Goal: Task Accomplishment & Management: Use online tool/utility

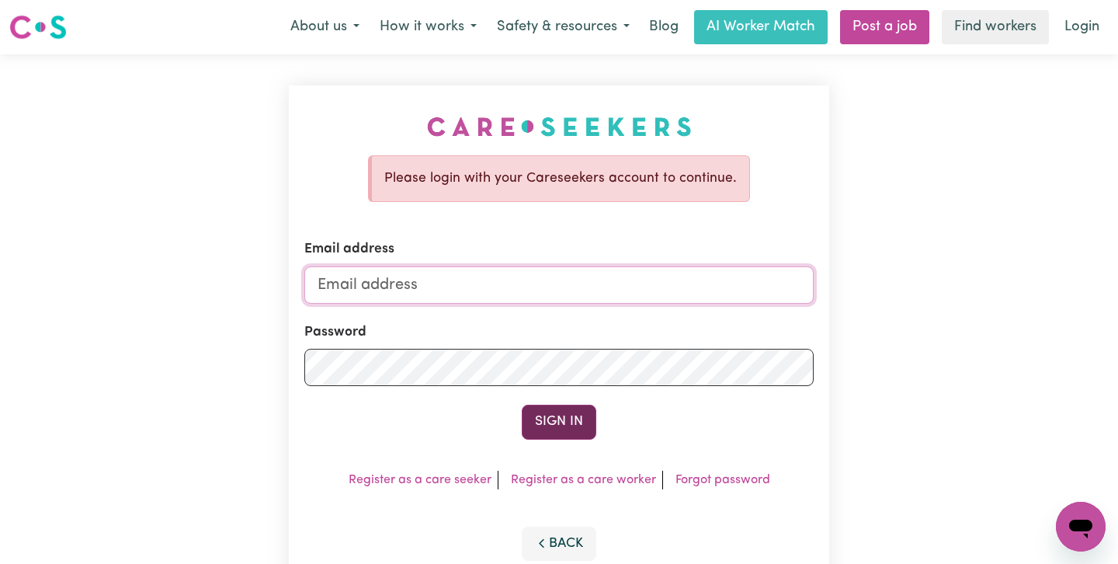
type input "[EMAIL_ADDRESS][DOMAIN_NAME]"
click at [560, 417] on button "Sign In" at bounding box center [559, 422] width 75 height 34
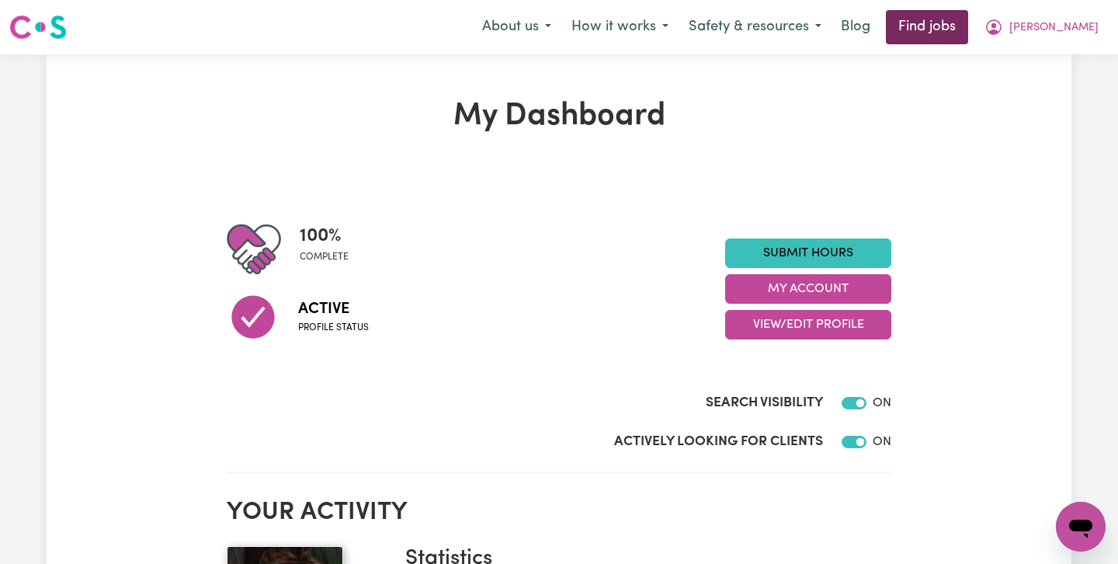
click at [968, 23] on link "Find jobs" at bounding box center [927, 27] width 82 height 34
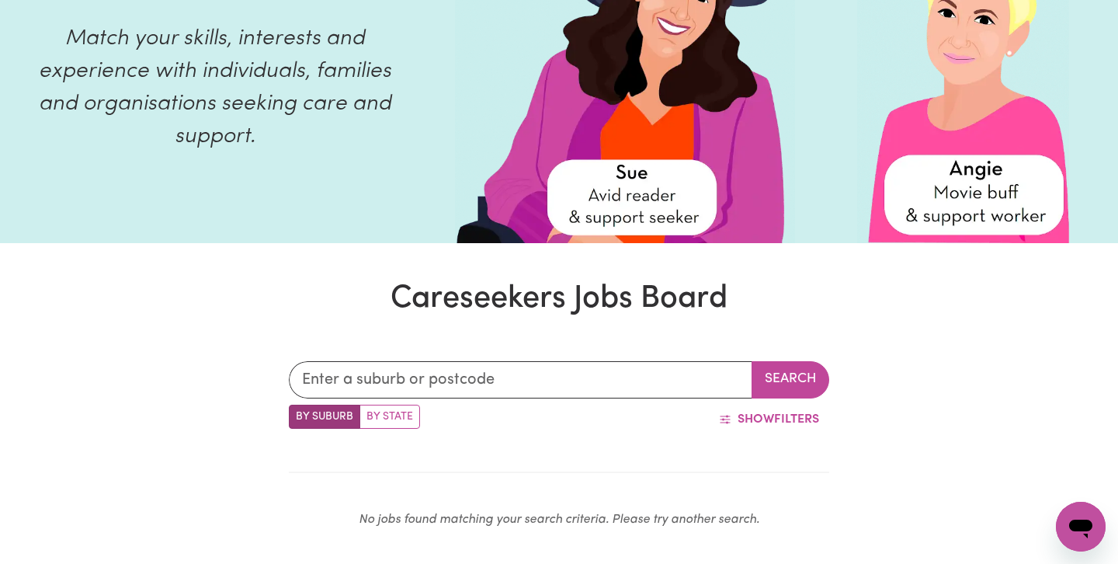
scroll to position [189, 0]
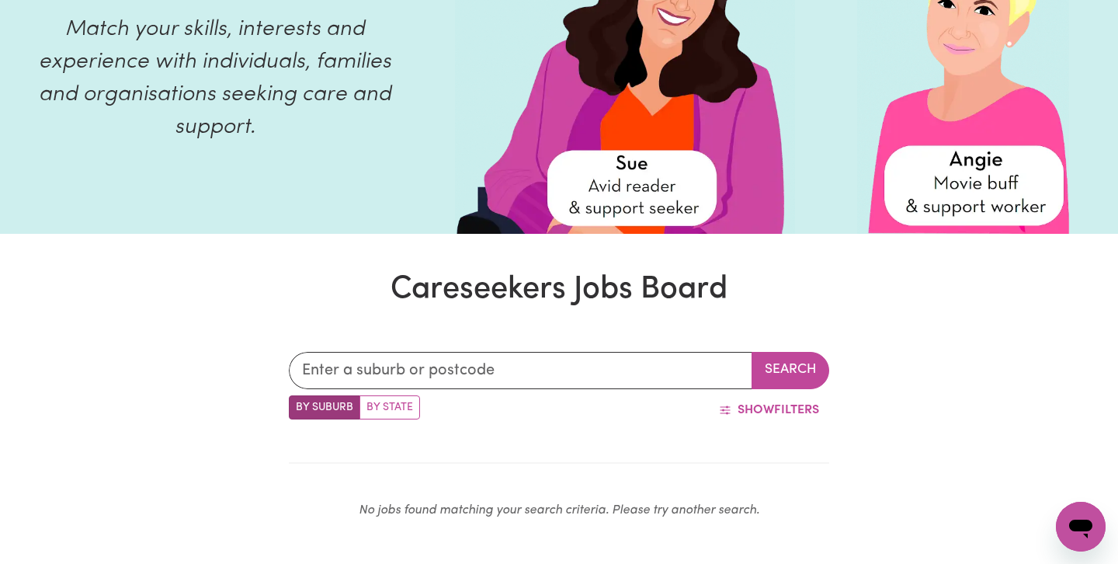
click at [391, 407] on label "By State" at bounding box center [390, 407] width 61 height 24
click at [299, 405] on input "By State" at bounding box center [294, 400] width 10 height 10
radio input "true"
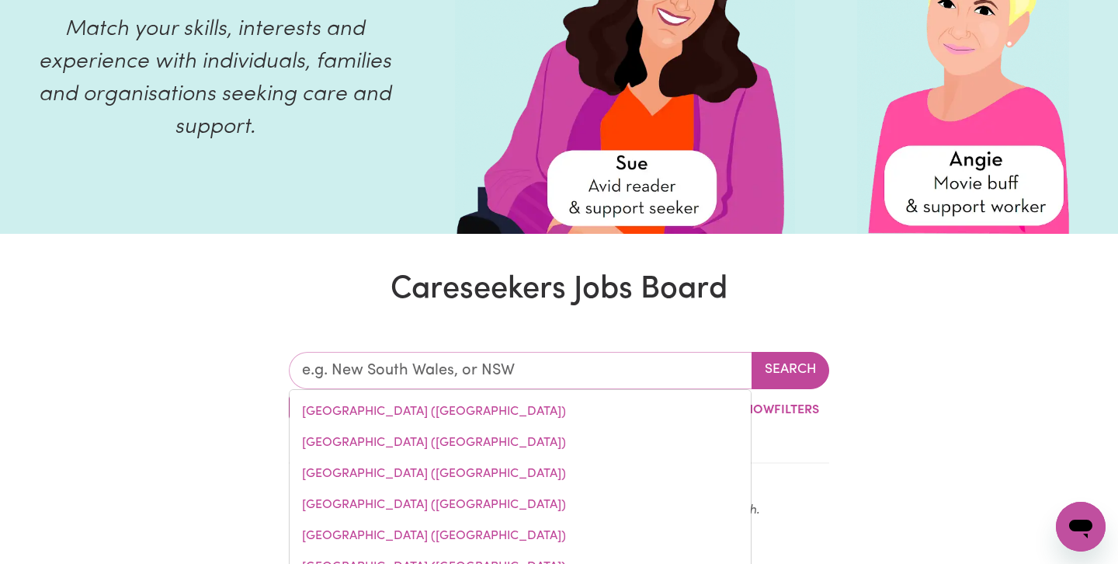
click at [353, 370] on input "text" at bounding box center [521, 370] width 464 height 37
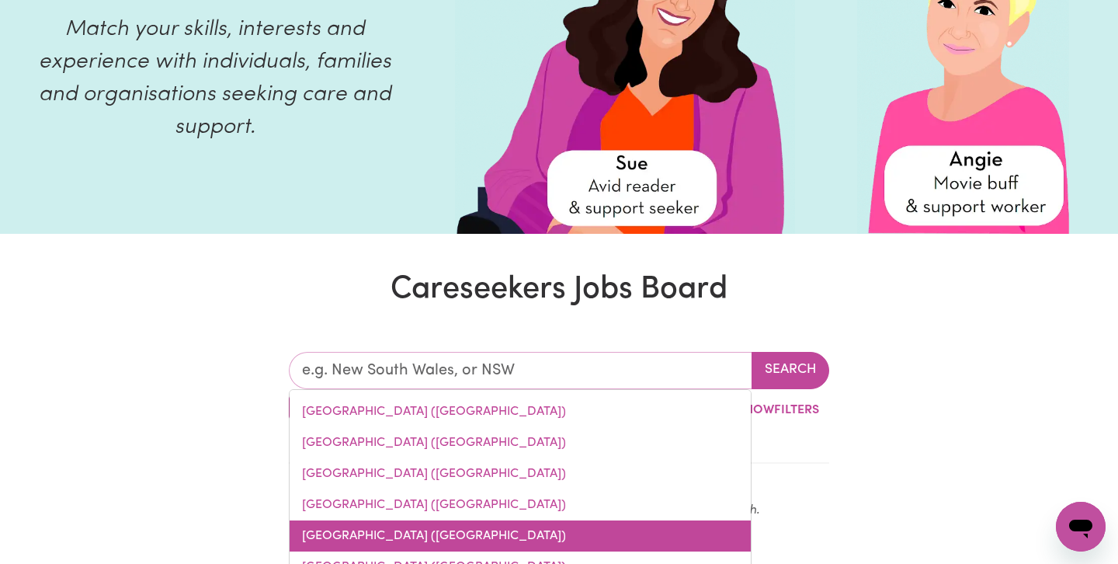
click at [346, 537] on link "[GEOGRAPHIC_DATA] ([GEOGRAPHIC_DATA])" at bounding box center [520, 535] width 461 height 31
type input "[GEOGRAPHIC_DATA] ([GEOGRAPHIC_DATA])"
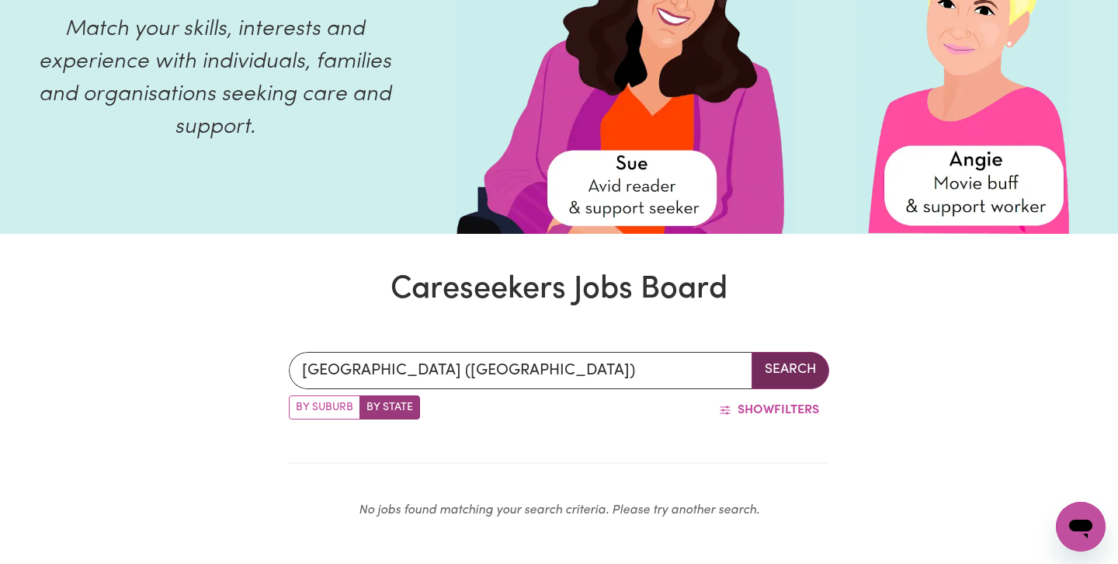
click at [791, 368] on button "Search" at bounding box center [791, 370] width 78 height 37
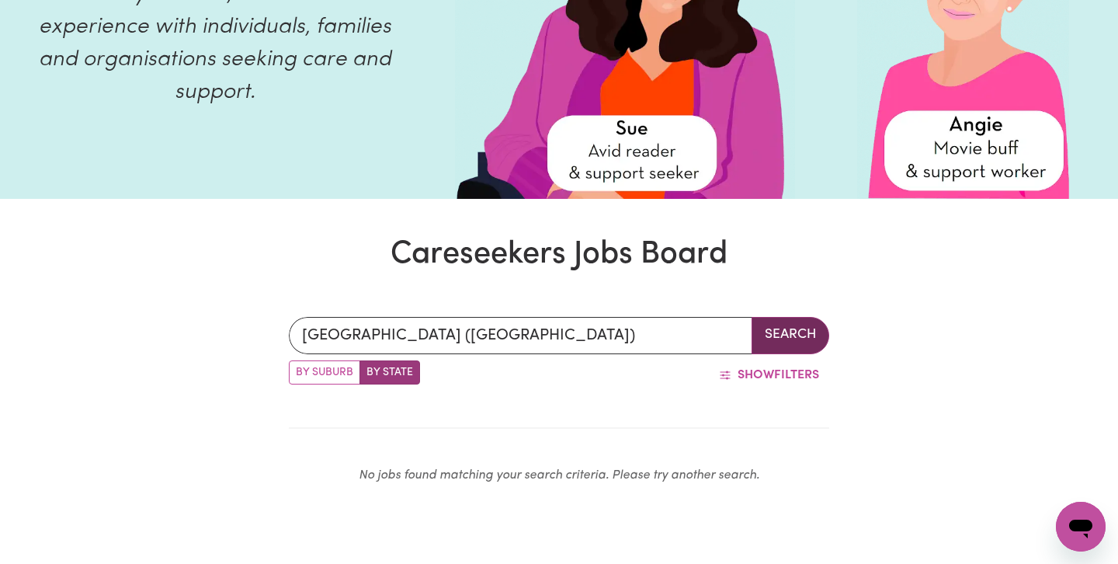
scroll to position [226, 0]
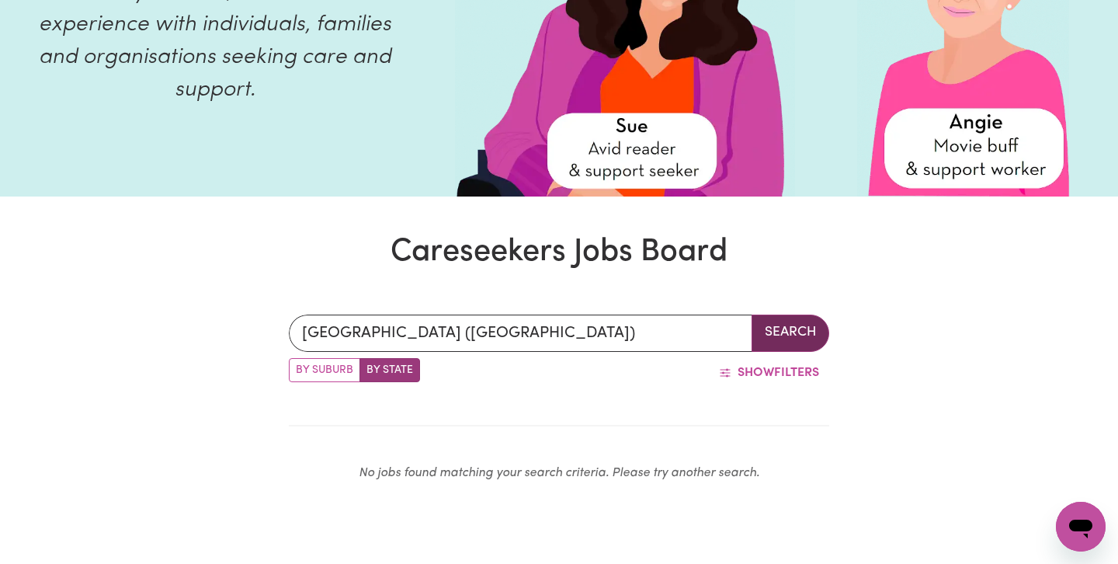
click at [781, 334] on button "Search" at bounding box center [791, 332] width 78 height 37
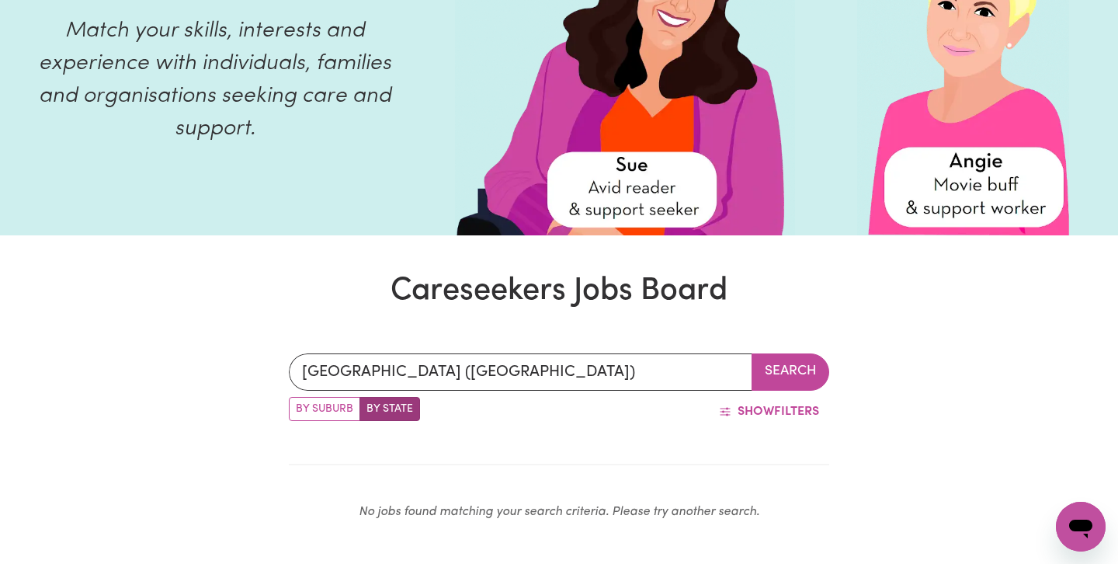
scroll to position [193, 0]
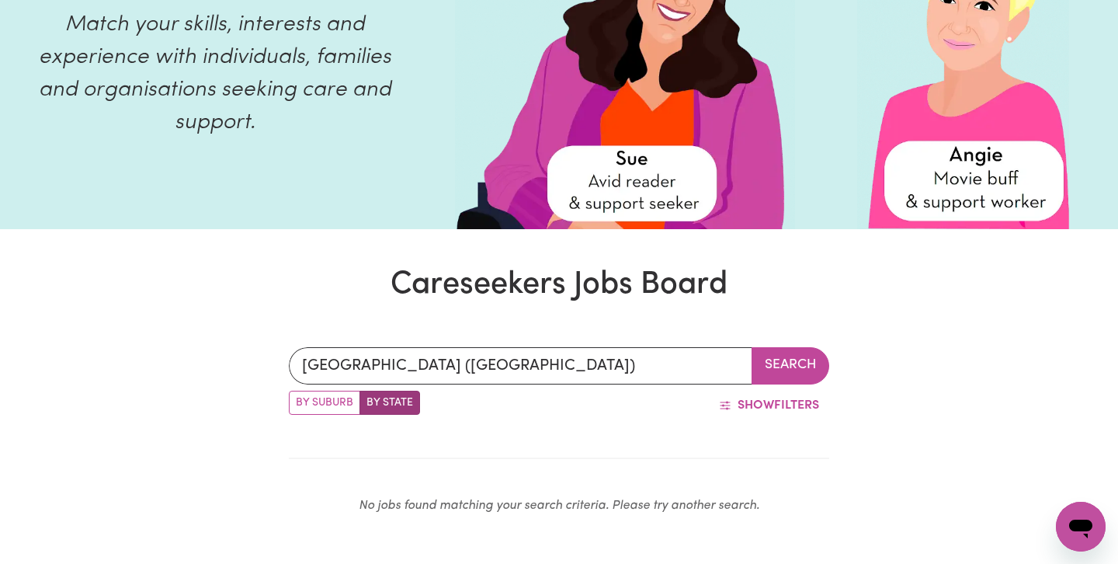
click at [383, 405] on label "By State" at bounding box center [390, 403] width 61 height 24
click at [299, 401] on input "By State" at bounding box center [294, 396] width 10 height 10
click at [315, 403] on label "By Suburb" at bounding box center [324, 403] width 71 height 24
click at [299, 401] on input "By Suburb" at bounding box center [294, 396] width 10 height 10
radio input "true"
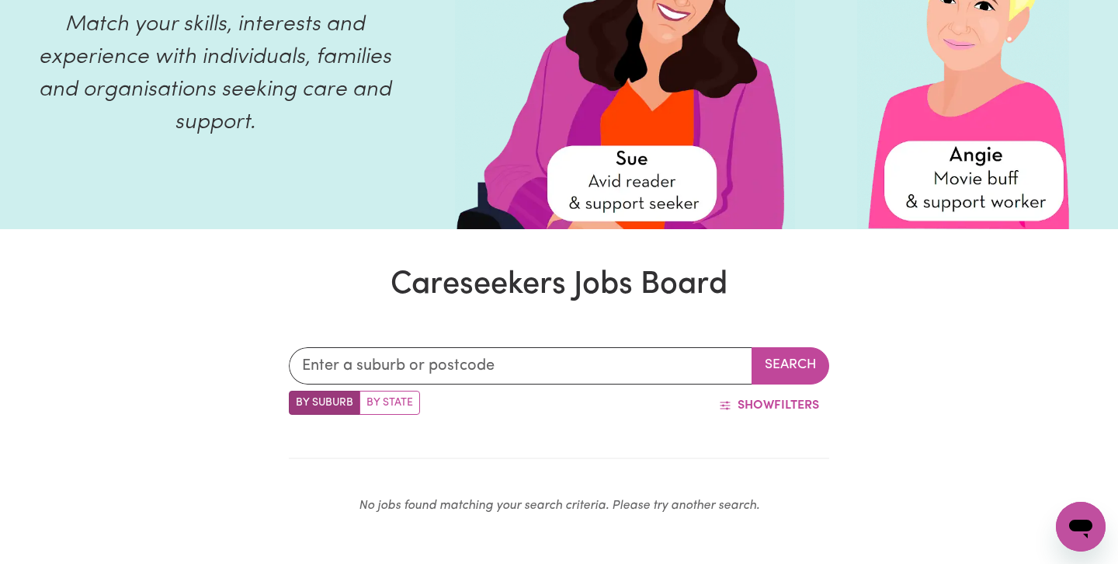
click at [387, 405] on label "By State" at bounding box center [390, 403] width 61 height 24
click at [299, 401] on input "By State" at bounding box center [294, 396] width 10 height 10
radio input "true"
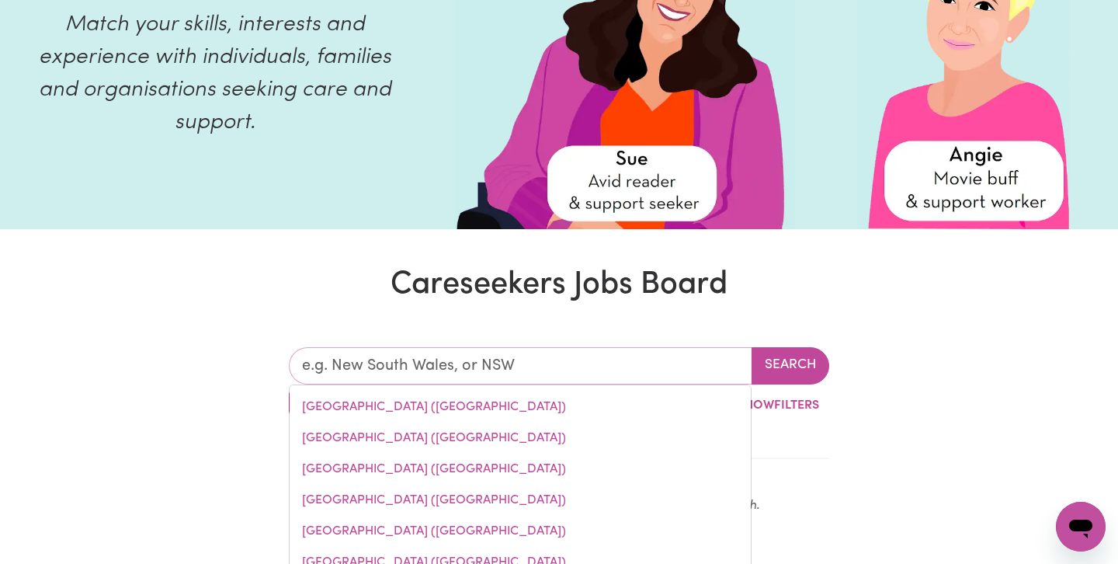
click at [422, 370] on input "text" at bounding box center [521, 365] width 464 height 37
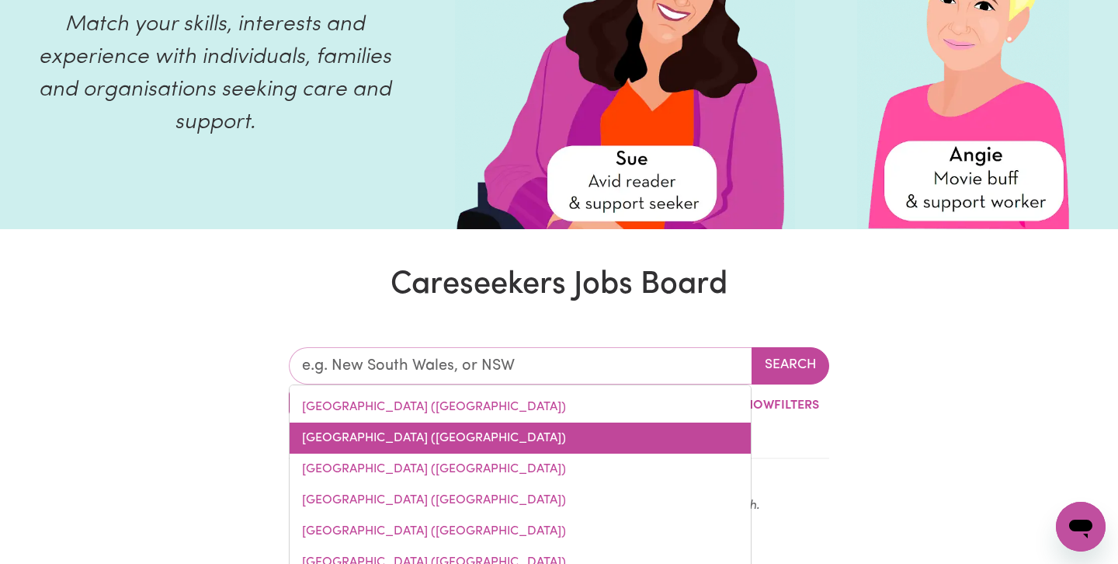
click at [367, 436] on link "[GEOGRAPHIC_DATA] ([GEOGRAPHIC_DATA])" at bounding box center [520, 437] width 461 height 31
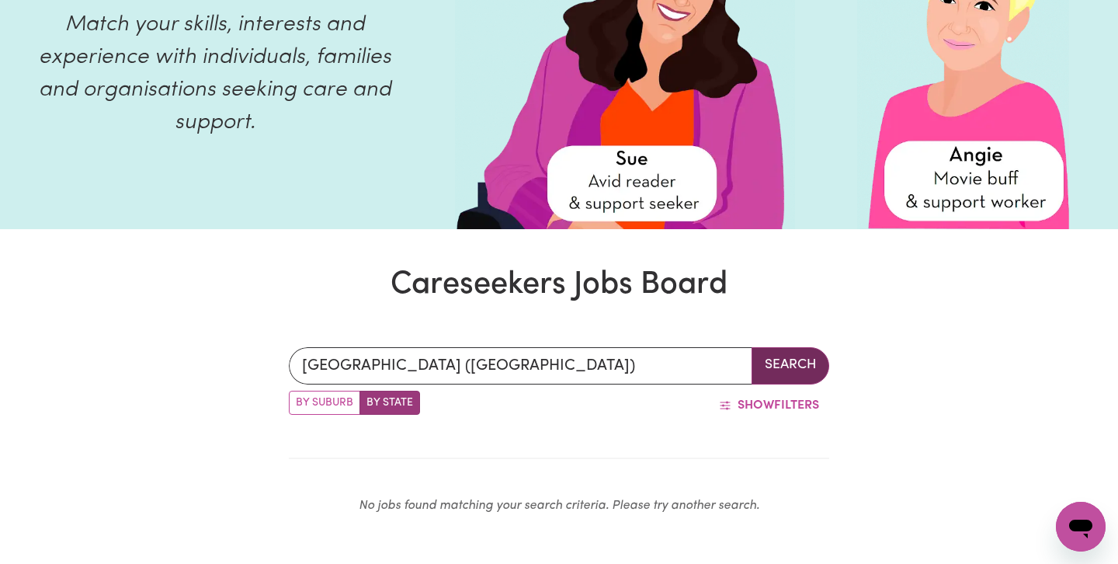
click at [790, 366] on button "Search" at bounding box center [791, 365] width 78 height 37
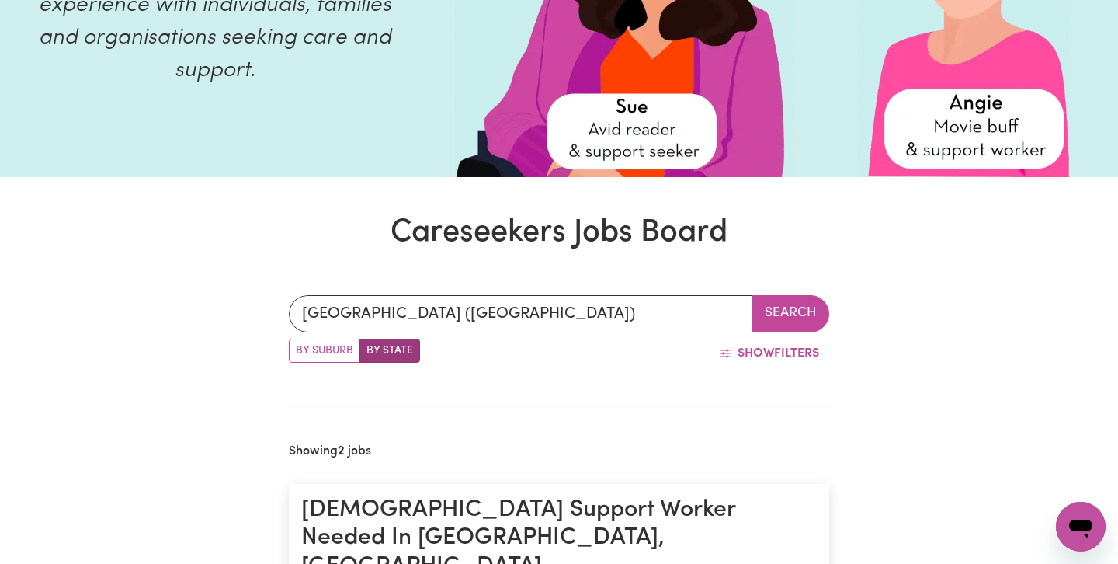
scroll to position [245, 0]
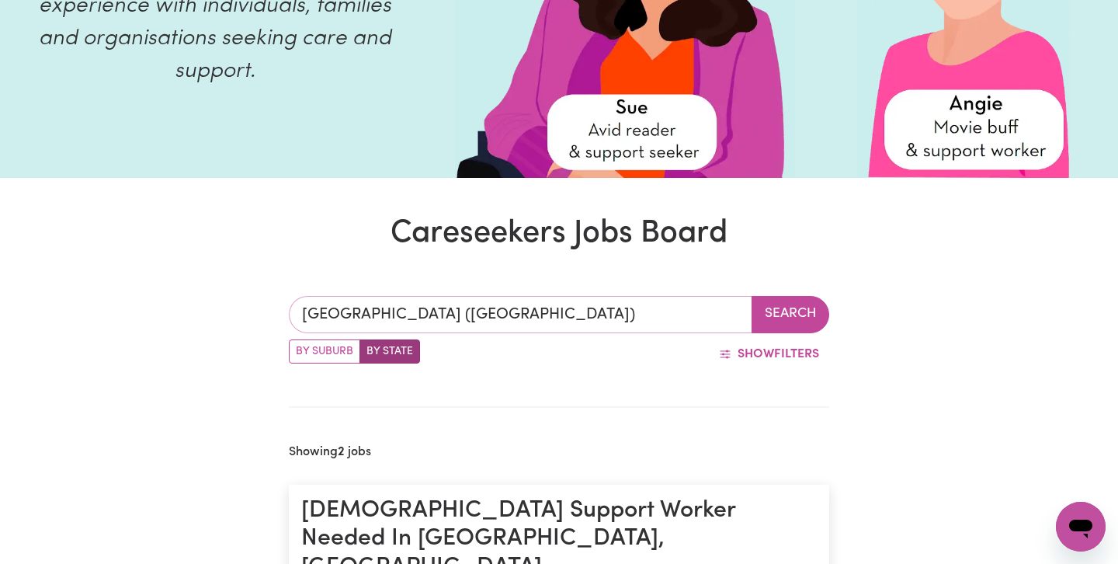
click at [443, 316] on input "[GEOGRAPHIC_DATA] ([GEOGRAPHIC_DATA])" at bounding box center [521, 314] width 464 height 37
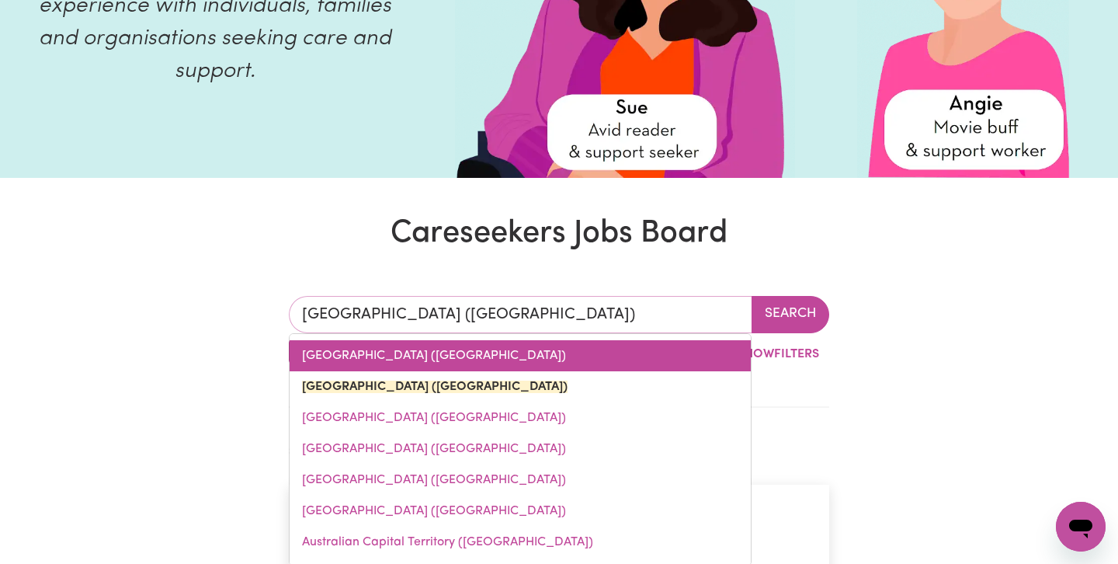
click at [388, 356] on link "[GEOGRAPHIC_DATA] ([GEOGRAPHIC_DATA])" at bounding box center [520, 355] width 461 height 31
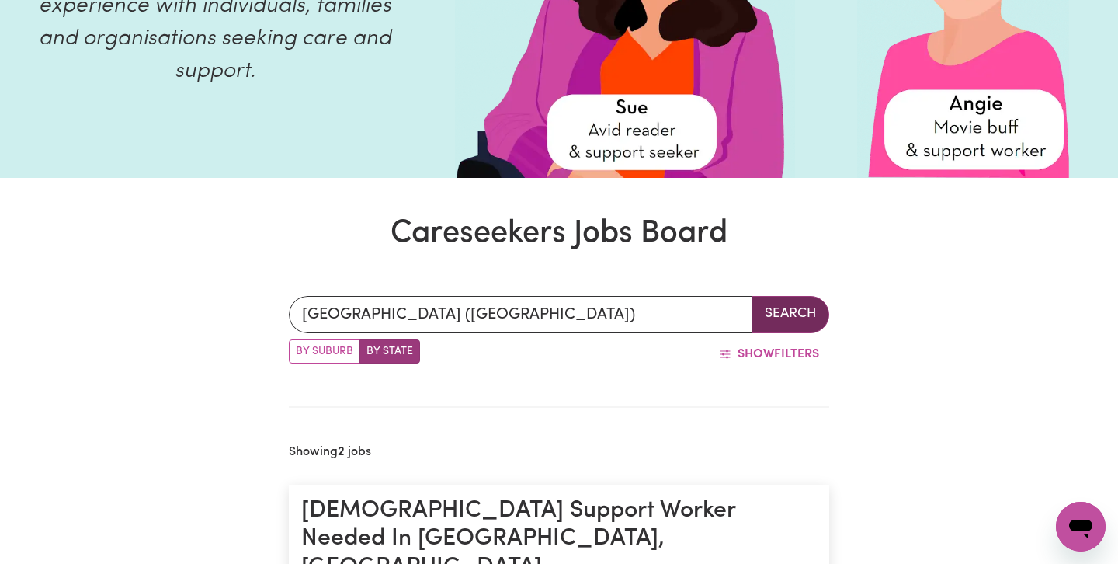
click at [788, 314] on button "Search" at bounding box center [791, 314] width 78 height 37
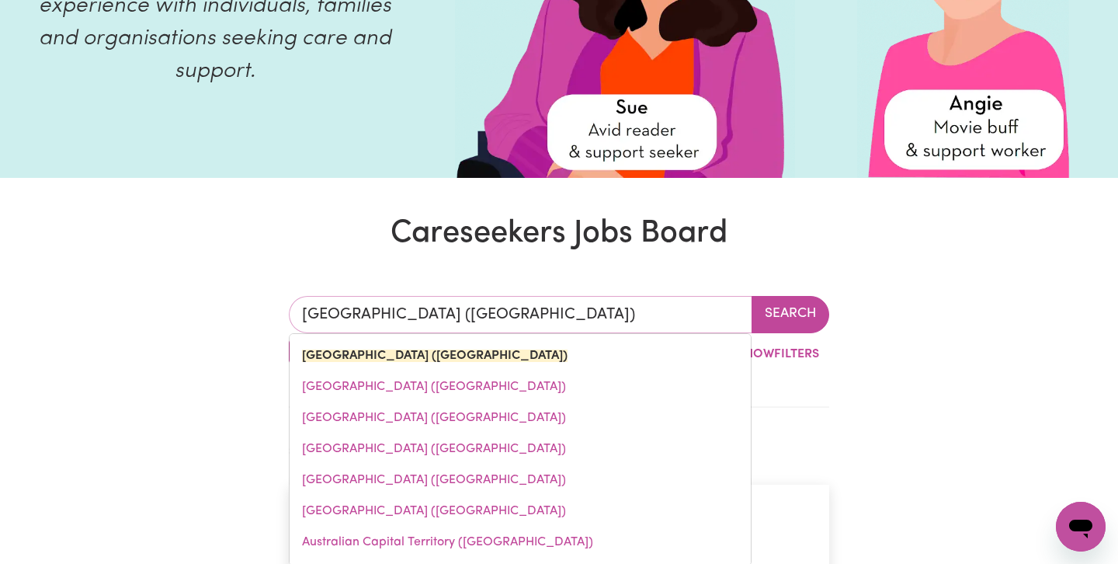
click at [401, 316] on input "[GEOGRAPHIC_DATA] ([GEOGRAPHIC_DATA])" at bounding box center [521, 314] width 464 height 37
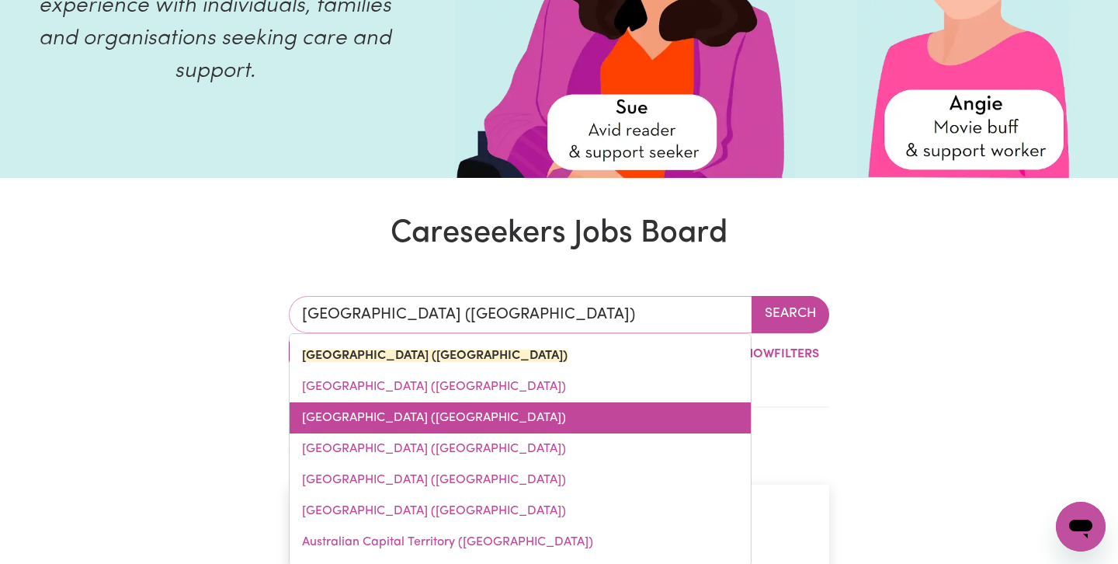
click at [336, 419] on link "[GEOGRAPHIC_DATA] ([GEOGRAPHIC_DATA])" at bounding box center [520, 417] width 461 height 31
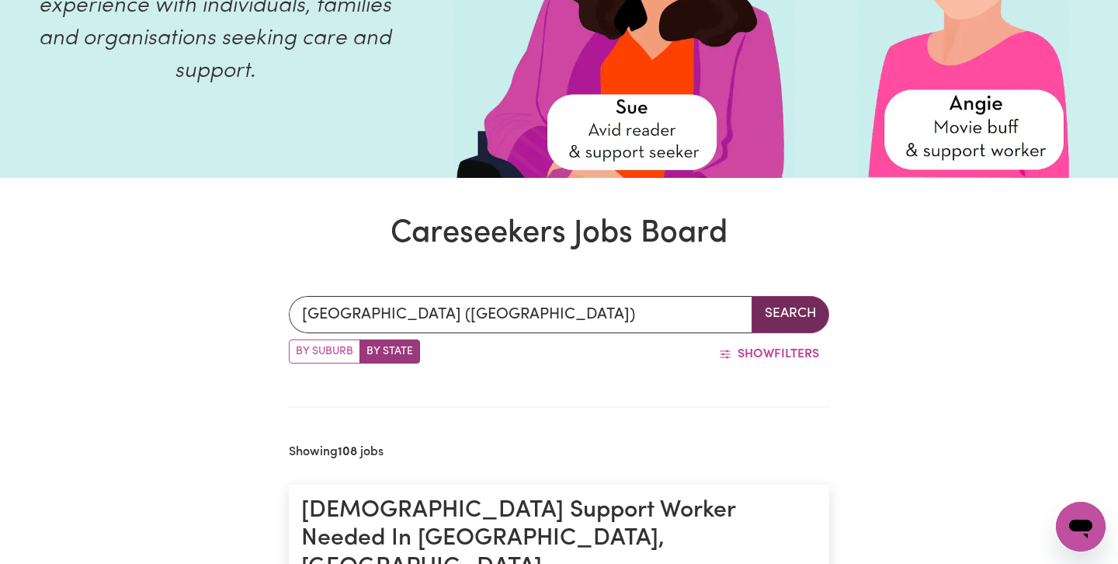
click at [797, 314] on button "Search" at bounding box center [791, 314] width 78 height 37
click at [395, 356] on label "By State" at bounding box center [390, 351] width 61 height 24
click at [299, 349] on input "By State" at bounding box center [294, 344] width 10 height 10
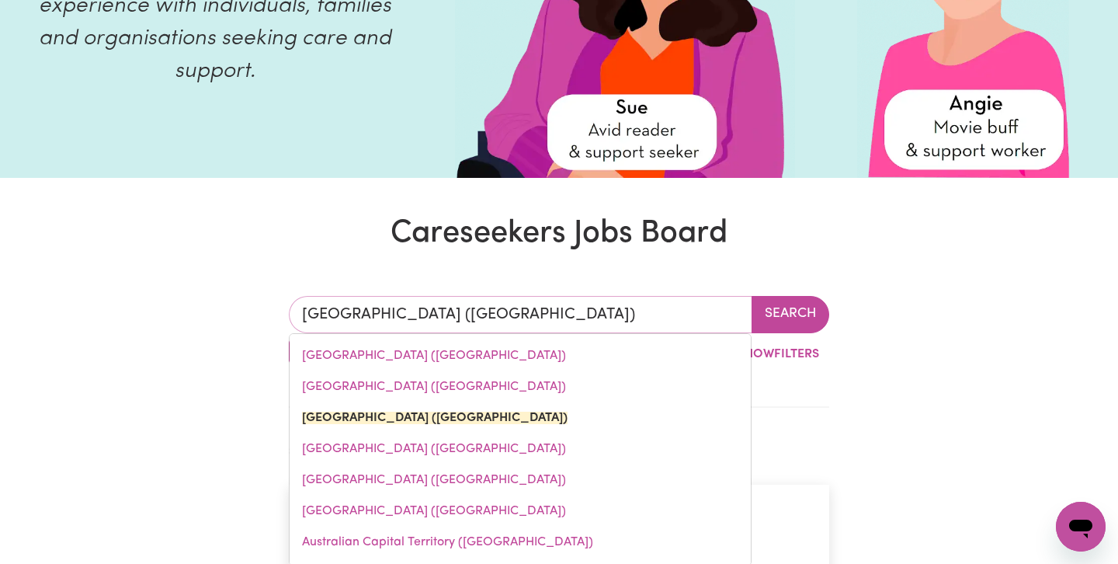
click at [409, 306] on input "[GEOGRAPHIC_DATA] ([GEOGRAPHIC_DATA])" at bounding box center [521, 314] width 464 height 37
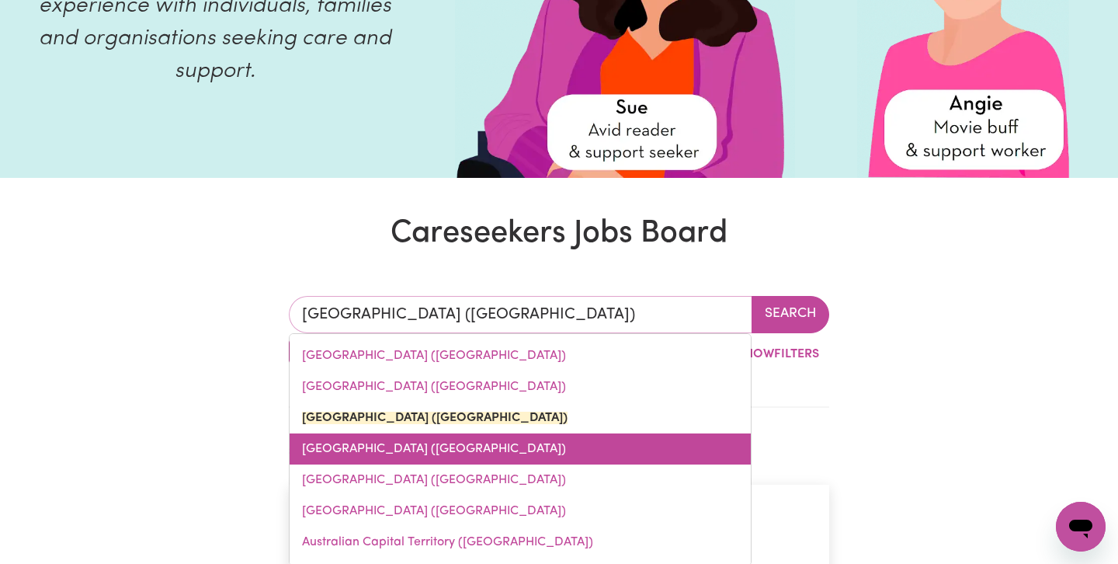
click at [343, 452] on link "[GEOGRAPHIC_DATA] ([GEOGRAPHIC_DATA])" at bounding box center [520, 448] width 461 height 31
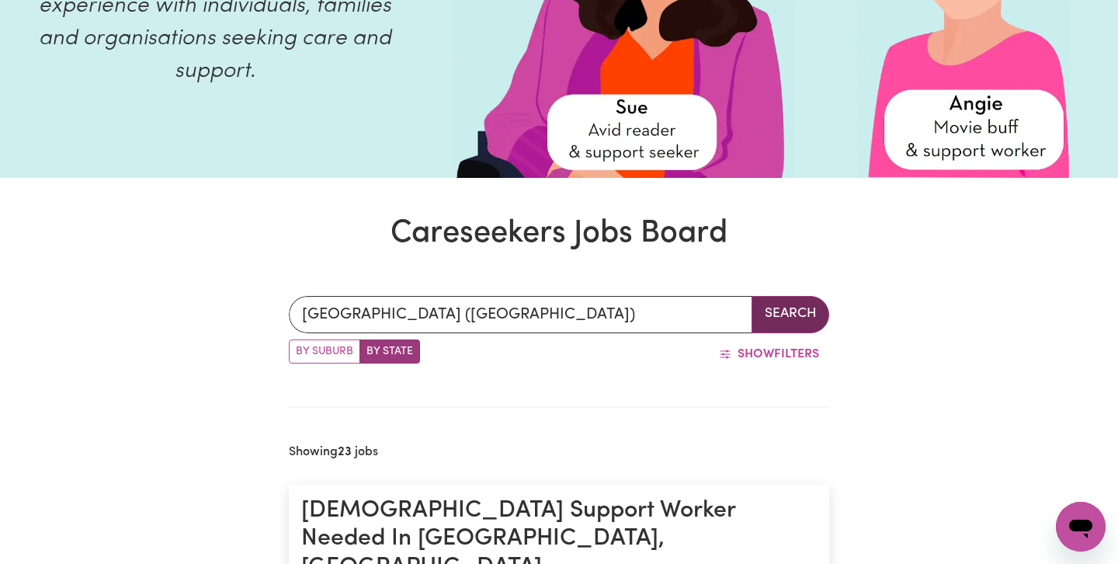
click at [781, 314] on button "Search" at bounding box center [791, 314] width 78 height 37
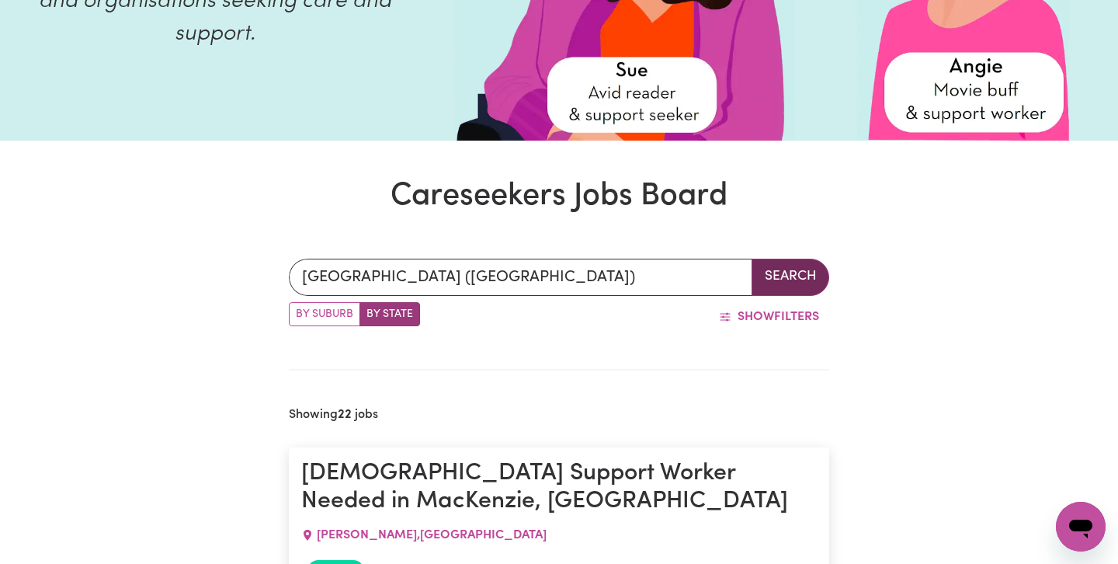
scroll to position [284, 0]
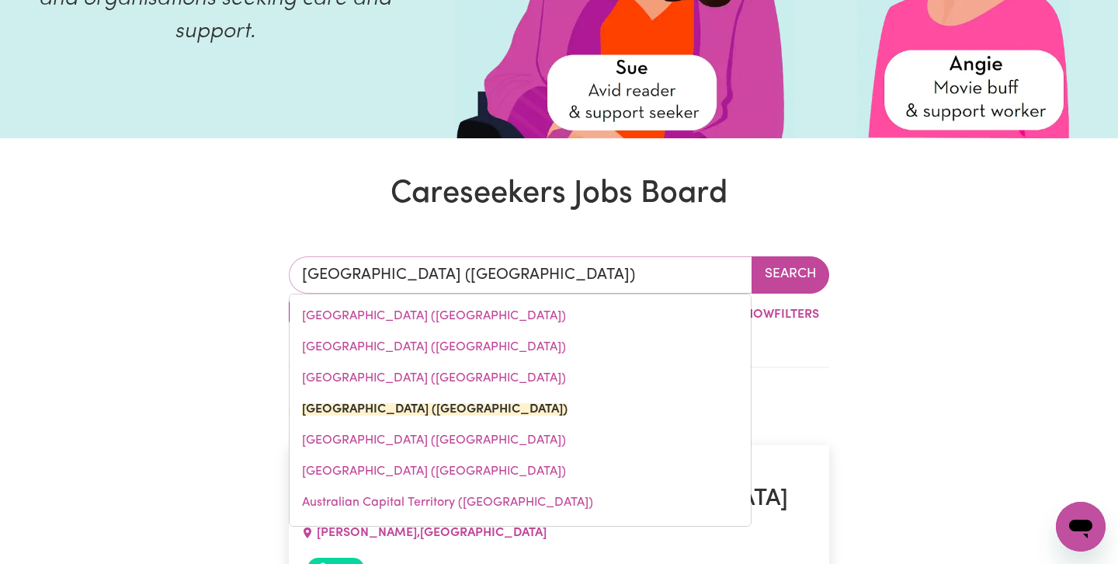
click at [443, 269] on input "[GEOGRAPHIC_DATA] ([GEOGRAPHIC_DATA])" at bounding box center [521, 274] width 464 height 37
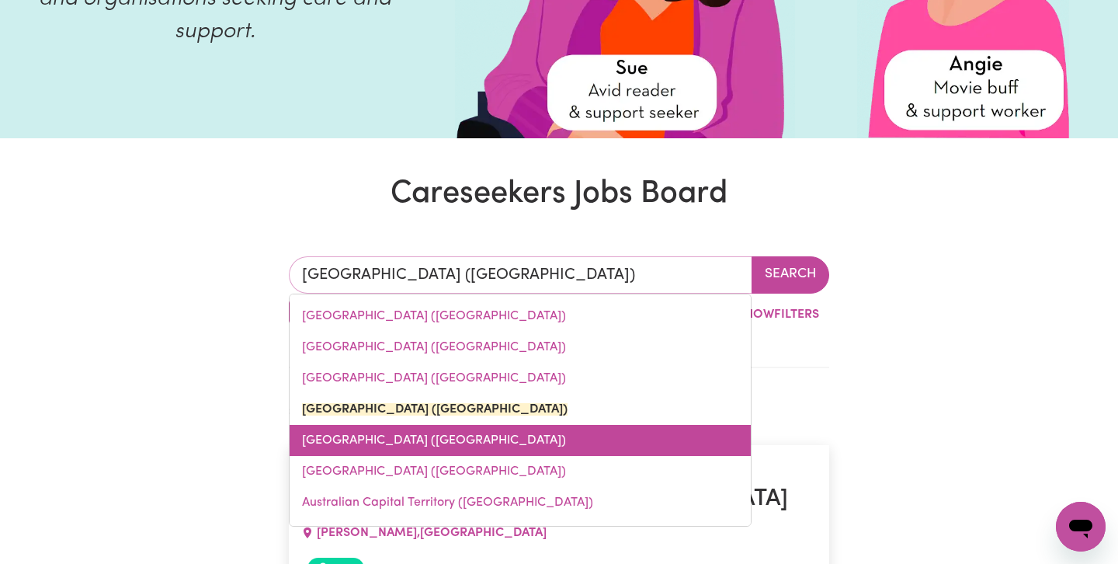
click at [356, 439] on link "[GEOGRAPHIC_DATA] ([GEOGRAPHIC_DATA])" at bounding box center [520, 440] width 461 height 31
type input "[GEOGRAPHIC_DATA] ([GEOGRAPHIC_DATA])"
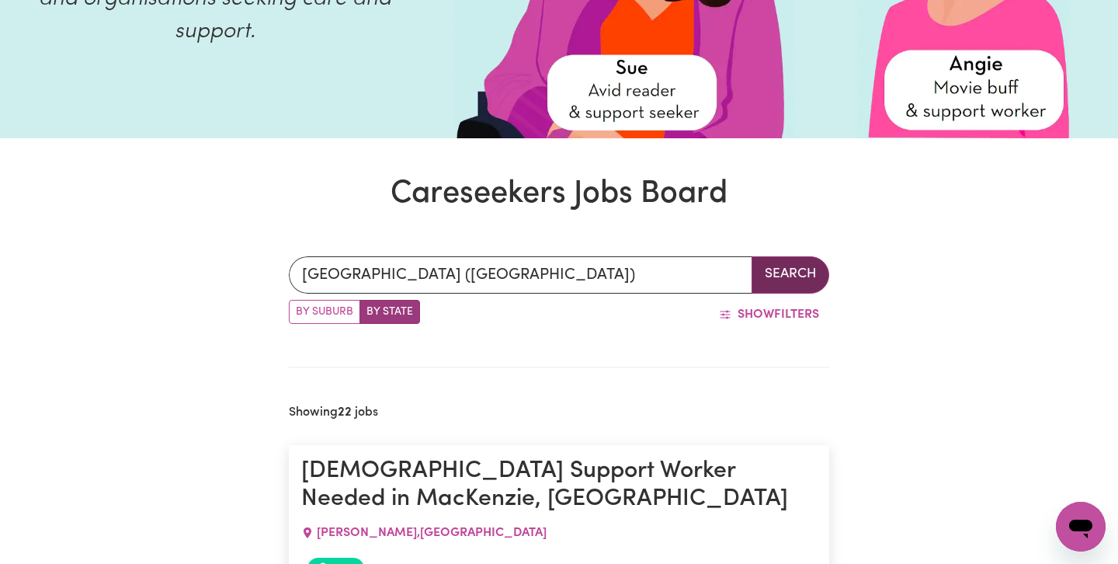
click at [797, 274] on button "Search" at bounding box center [791, 274] width 78 height 37
